Goal: Check status: Check status

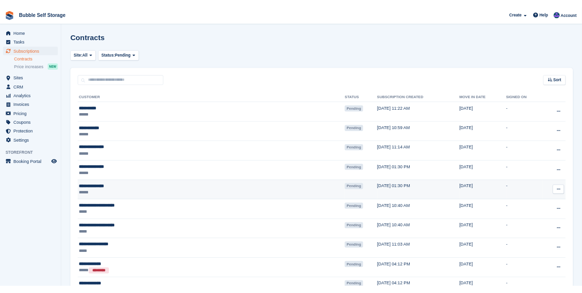
scroll to position [145, 0]
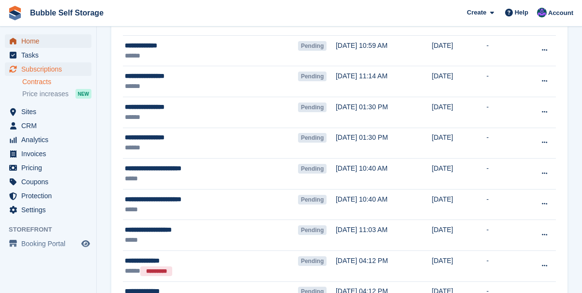
click at [35, 41] on span "Home" at bounding box center [50, 41] width 58 height 14
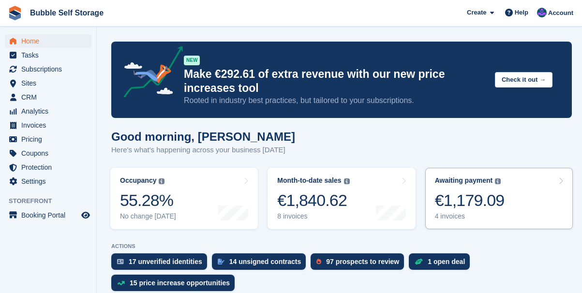
click at [473, 207] on div "€1,179.09" at bounding box center [470, 201] width 70 height 20
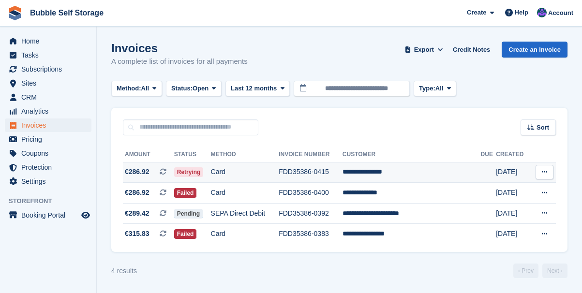
click at [397, 171] on td "**********" at bounding box center [411, 172] width 138 height 21
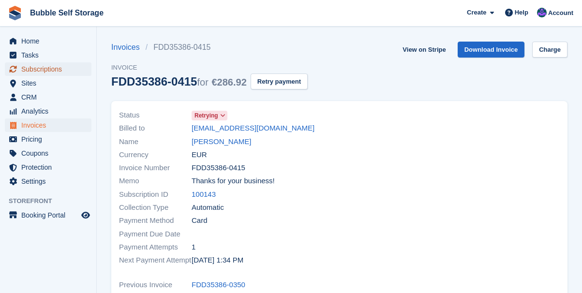
click at [53, 72] on span "Subscriptions" at bounding box center [50, 69] width 58 height 14
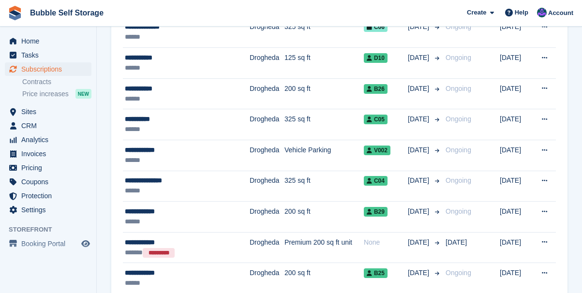
scroll to position [435, 0]
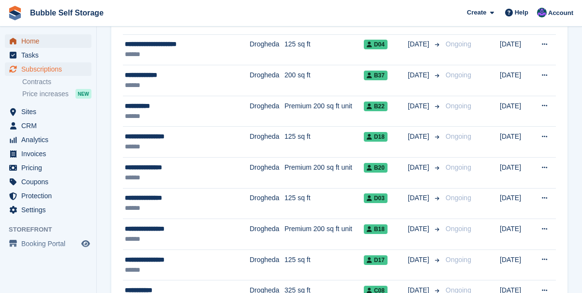
click at [36, 41] on span "Home" at bounding box center [50, 41] width 58 height 14
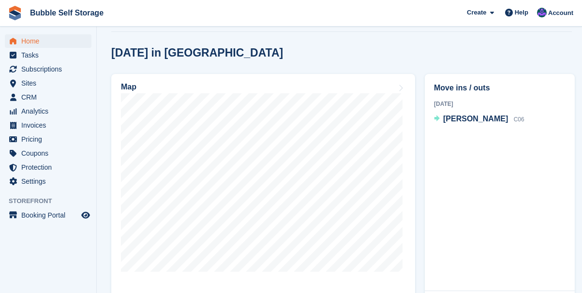
scroll to position [290, 0]
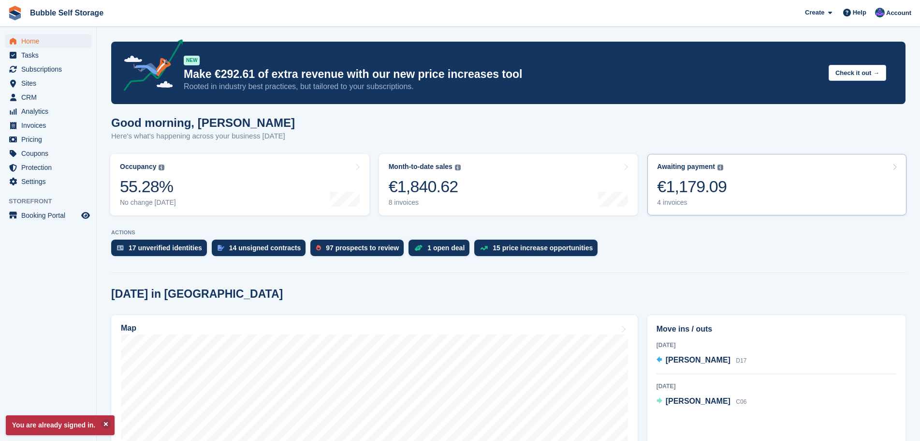
click at [696, 203] on div "4 invoices" at bounding box center [692, 202] width 70 height 8
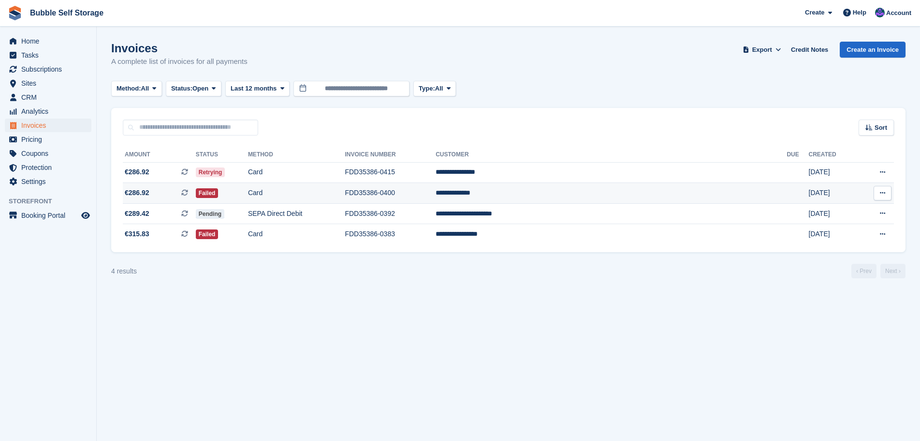
click at [882, 192] on icon at bounding box center [882, 193] width 5 height 6
click at [822, 262] on p "View Subscription" at bounding box center [845, 260] width 84 height 13
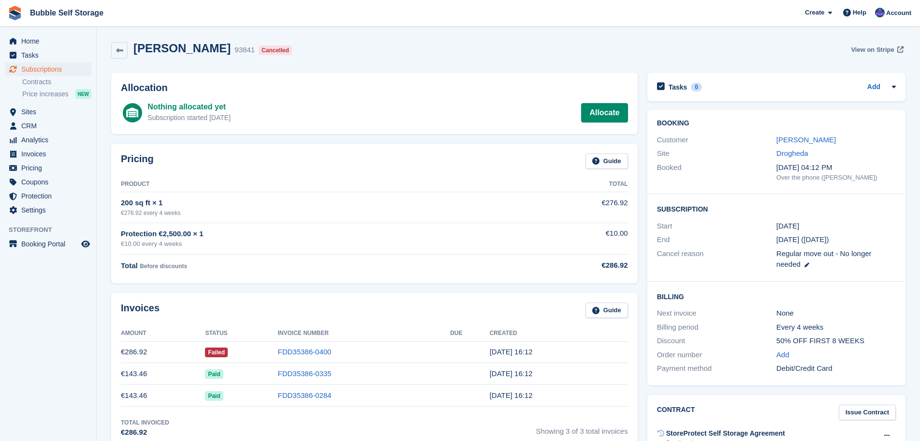
click at [880, 48] on span "View on Stripe" at bounding box center [872, 50] width 43 height 10
click at [28, 37] on span "Home" at bounding box center [50, 41] width 58 height 14
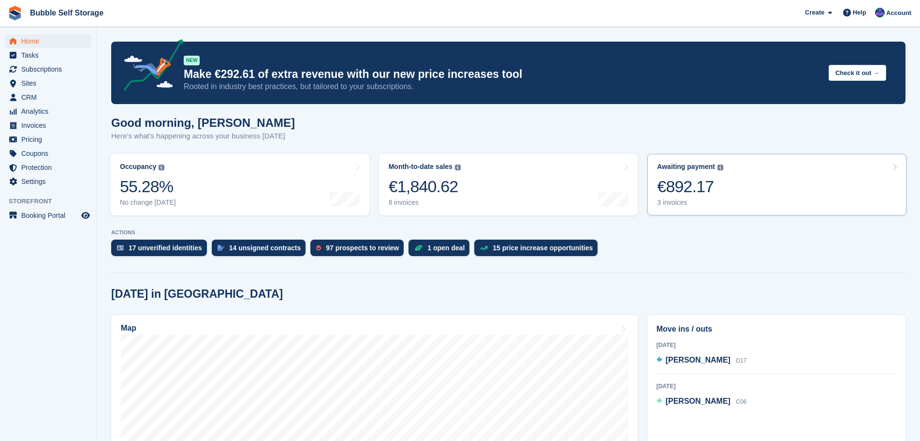
click at [711, 188] on div "€892.17" at bounding box center [690, 186] width 66 height 20
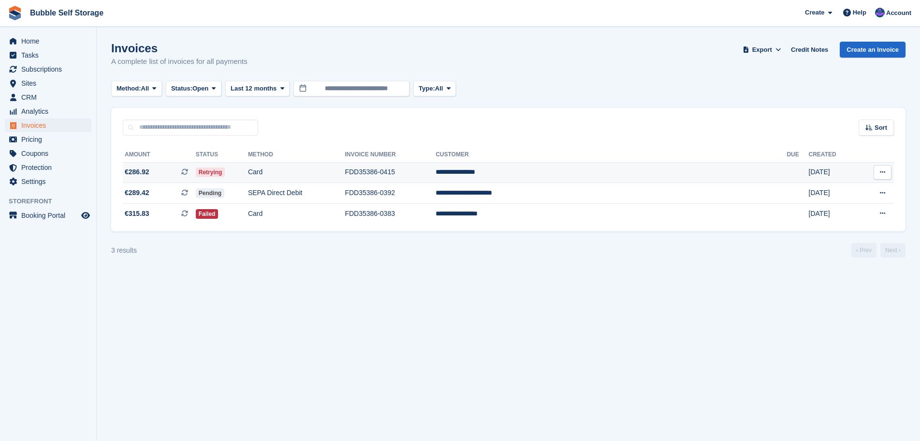
click at [587, 169] on td "**********" at bounding box center [611, 172] width 351 height 21
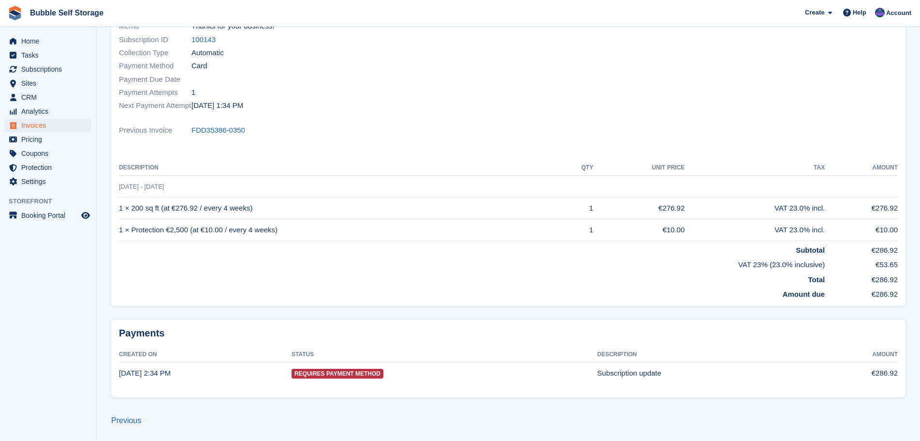
scroll to position [10, 0]
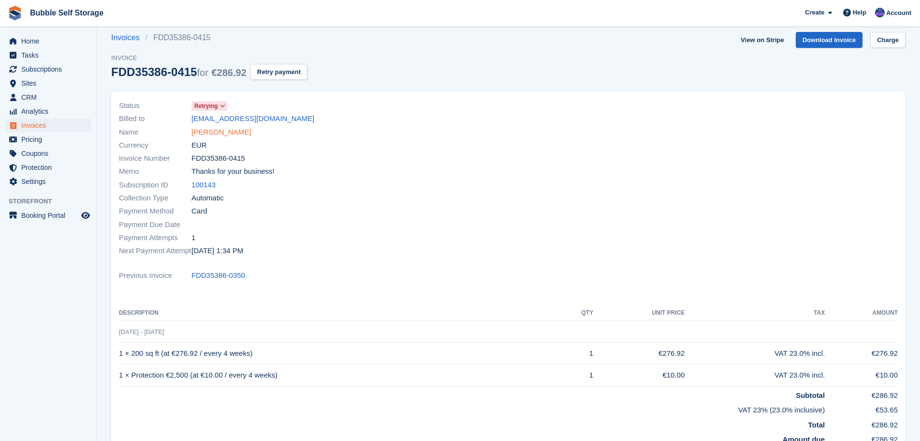
click at [219, 131] on link "[PERSON_NAME]" at bounding box center [220, 132] width 59 height 11
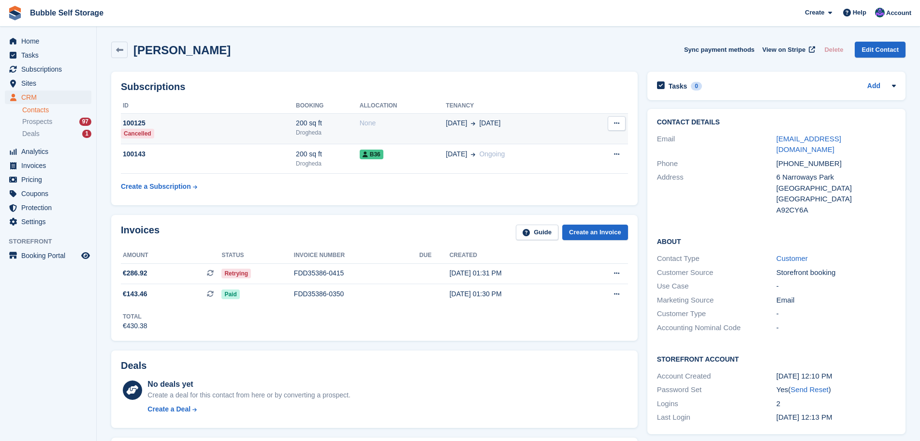
click at [140, 121] on div "100125" at bounding box center [208, 123] width 175 height 10
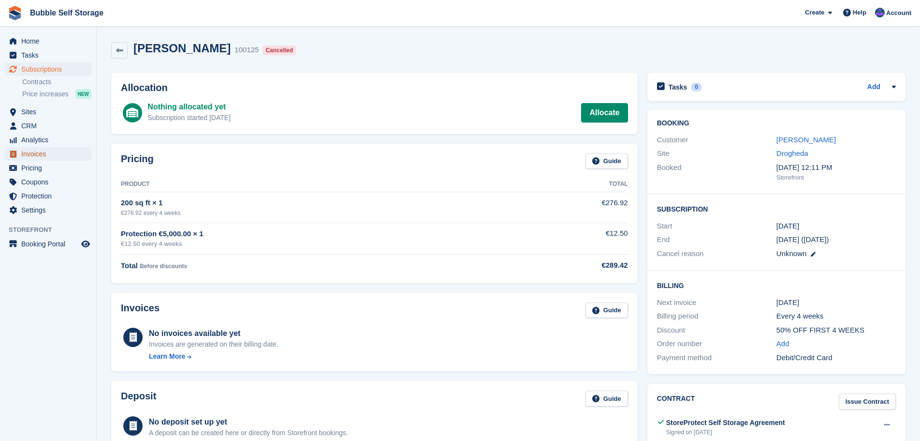
click at [40, 151] on span "Invoices" at bounding box center [50, 154] width 58 height 14
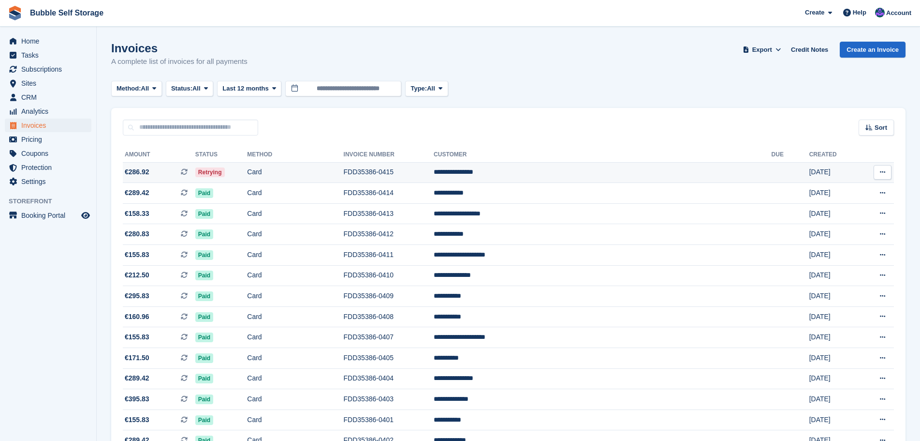
click at [434, 171] on td "FDD35386-0415" at bounding box center [389, 172] width 90 height 21
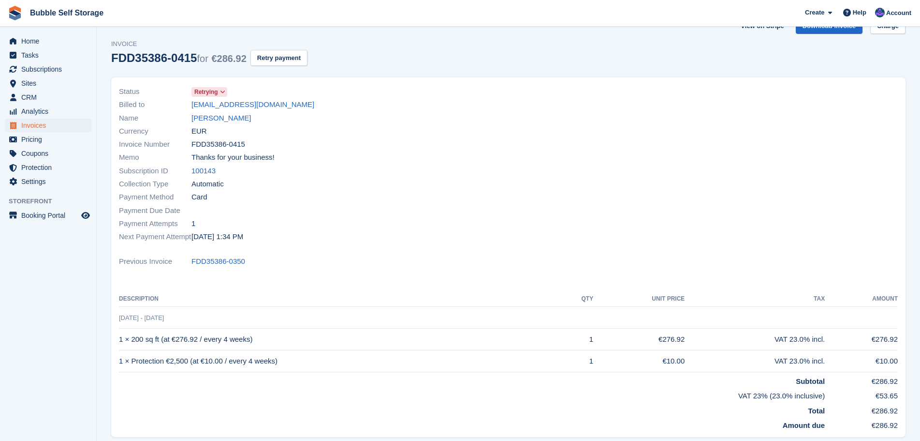
scroll to position [10, 0]
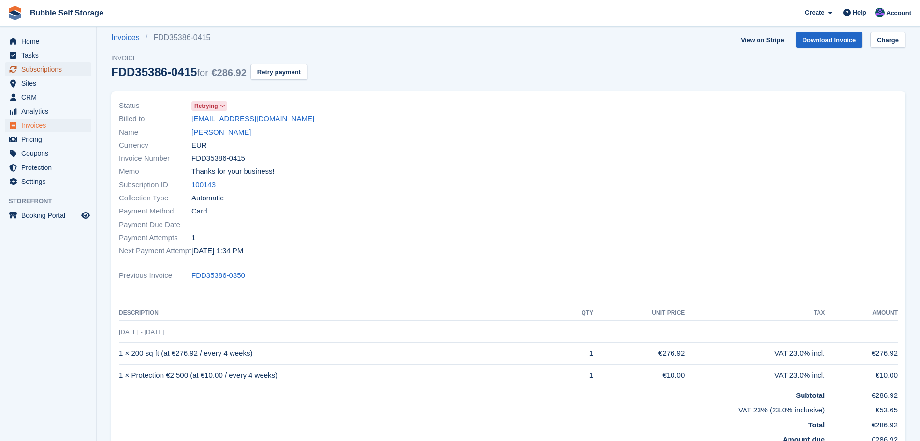
click at [46, 72] on span "Subscriptions" at bounding box center [50, 69] width 58 height 14
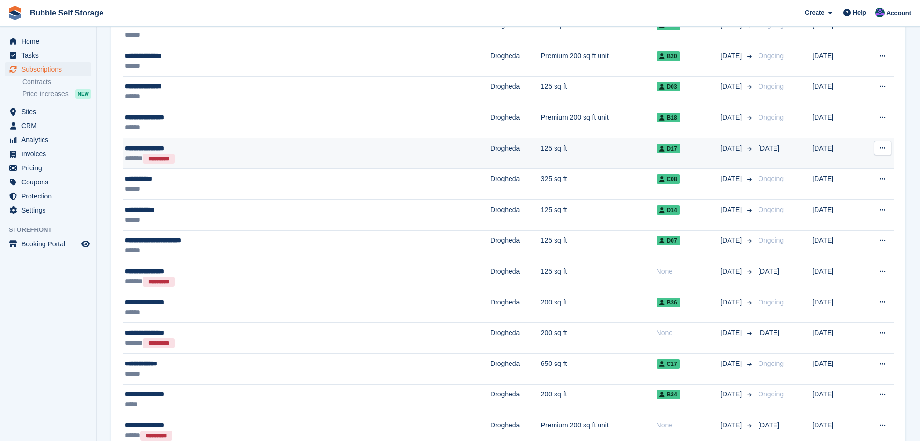
scroll to position [580, 0]
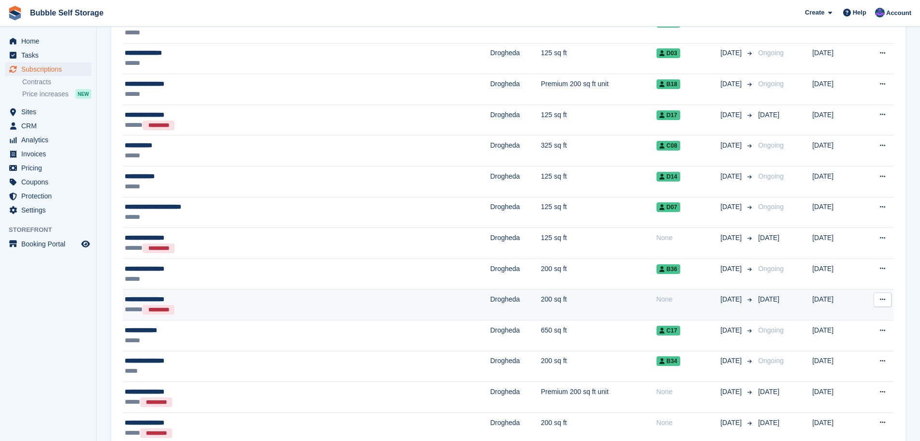
click at [152, 305] on div "*********" at bounding box center [159, 310] width 32 height 10
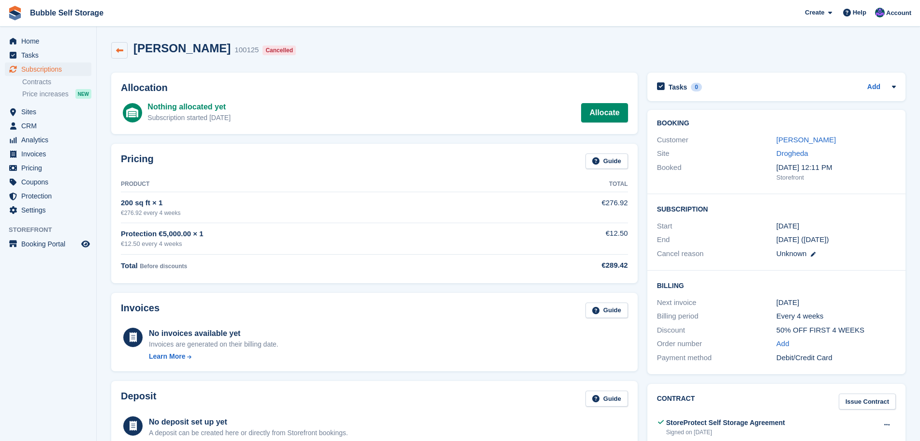
click at [124, 54] on link at bounding box center [119, 50] width 16 height 16
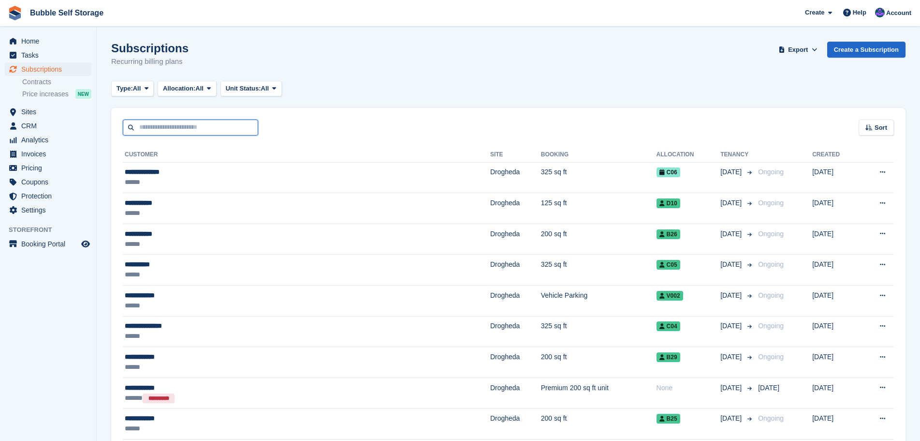
click at [177, 132] on input "text" at bounding box center [190, 127] width 135 height 16
type input "******"
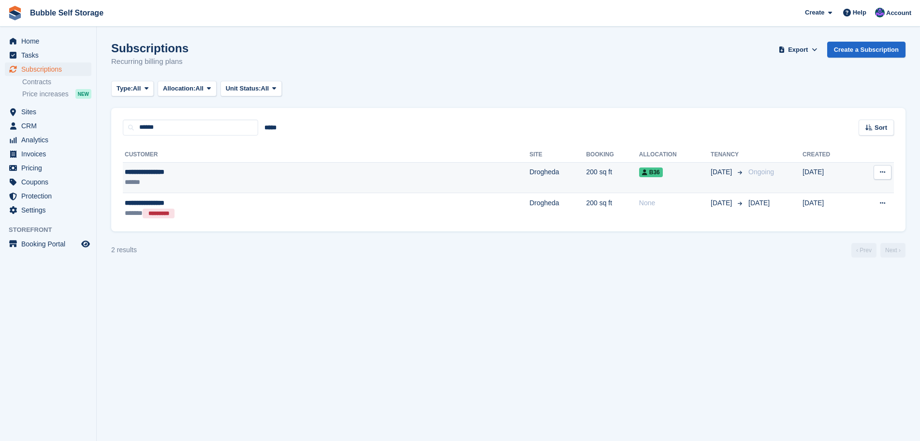
click at [146, 175] on div "**********" at bounding box center [230, 172] width 211 height 10
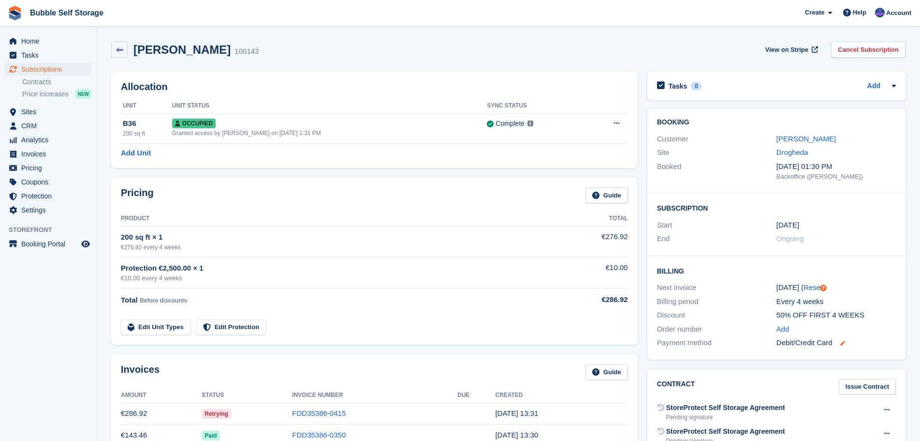
click at [844, 342] on icon at bounding box center [842, 342] width 5 height 5
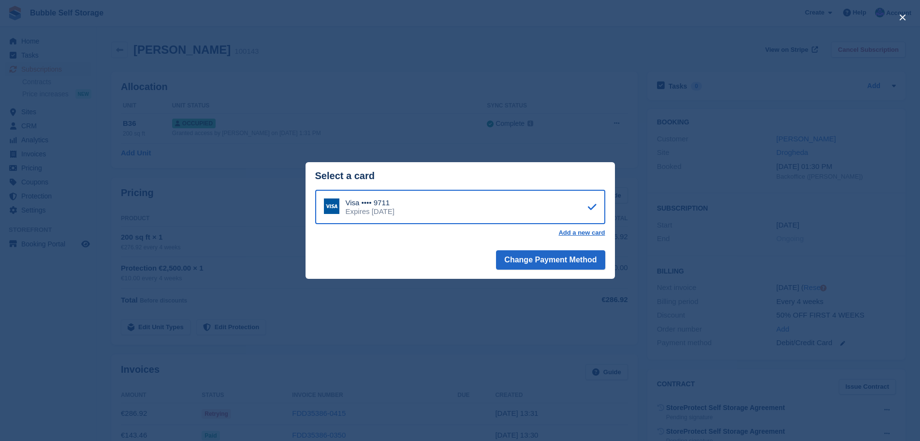
click at [548, 308] on div "close" at bounding box center [460, 220] width 920 height 441
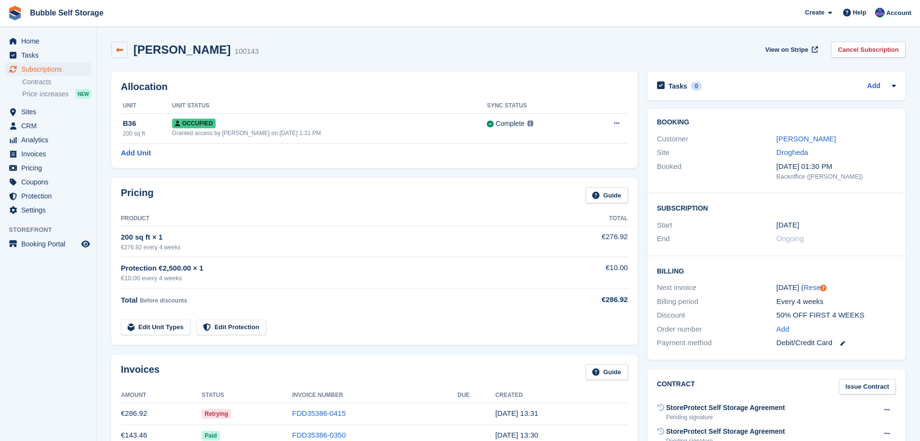
click at [118, 48] on icon at bounding box center [119, 49] width 7 height 7
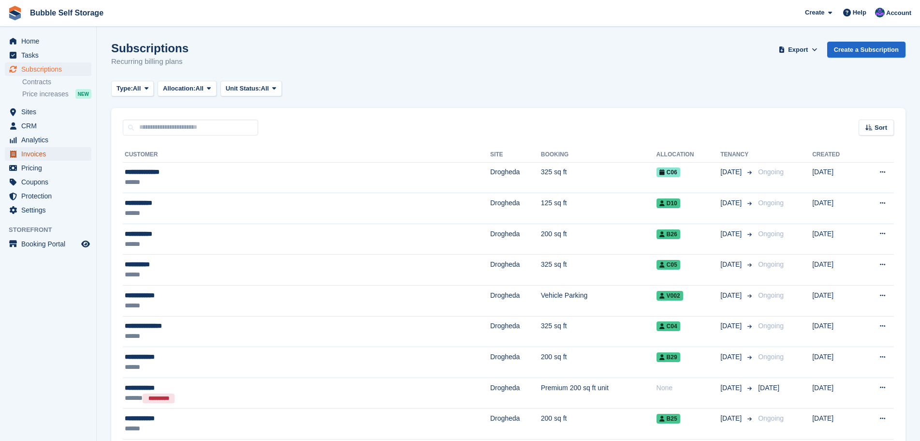
click at [29, 150] on span "Invoices" at bounding box center [50, 154] width 58 height 14
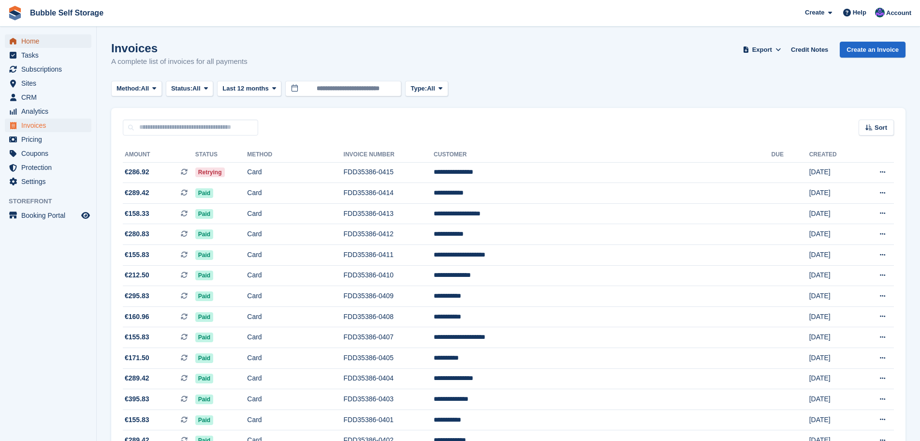
click at [35, 38] on span "Home" at bounding box center [50, 41] width 58 height 14
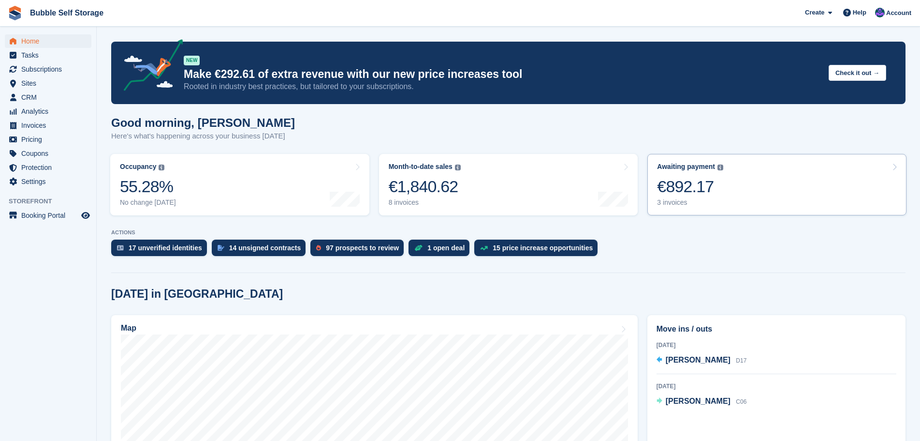
click at [748, 176] on link "Awaiting payment The total outstanding balance on all open invoices. €892.17 3 …" at bounding box center [776, 184] width 259 height 61
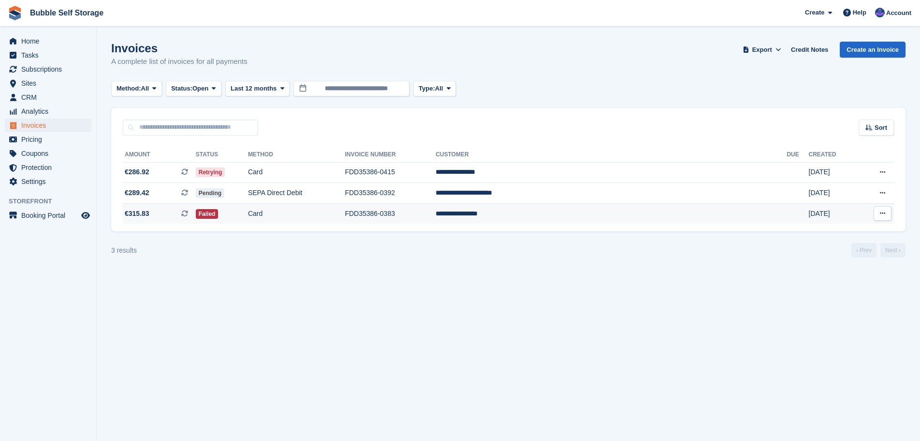
click at [879, 217] on button at bounding box center [883, 213] width 18 height 15
click at [837, 245] on p "View on Stripe" at bounding box center [845, 245] width 84 height 15
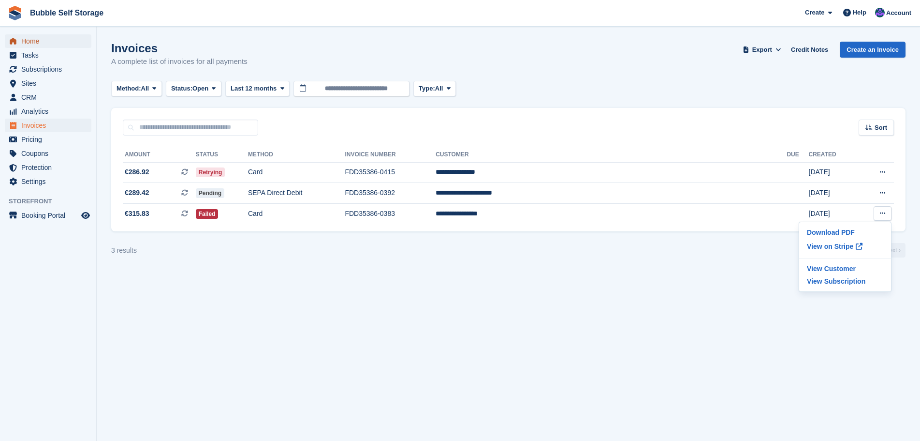
click at [27, 40] on span "Home" at bounding box center [50, 41] width 58 height 14
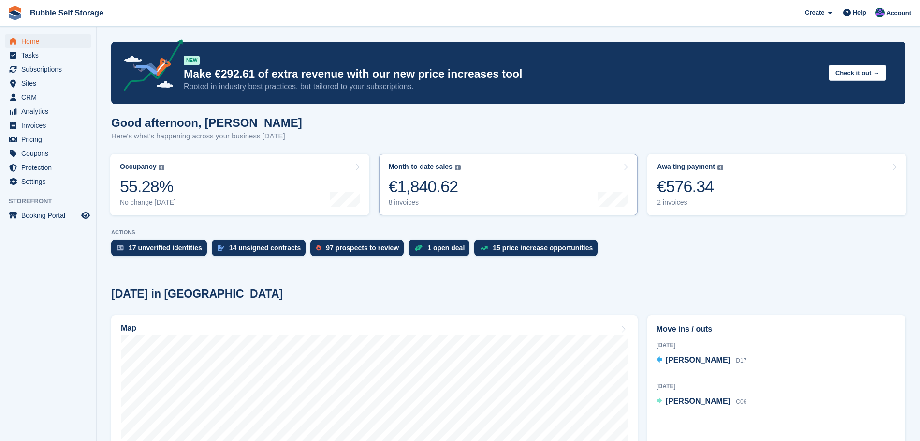
scroll to position [145, 0]
